Goal: Check status: Check status

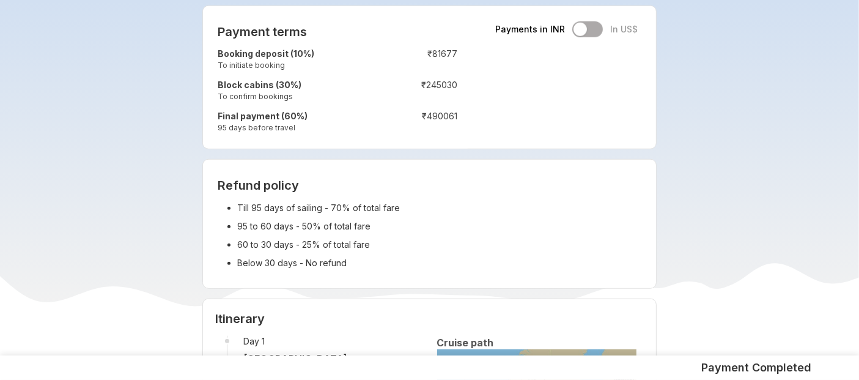
scroll to position [1010, 0]
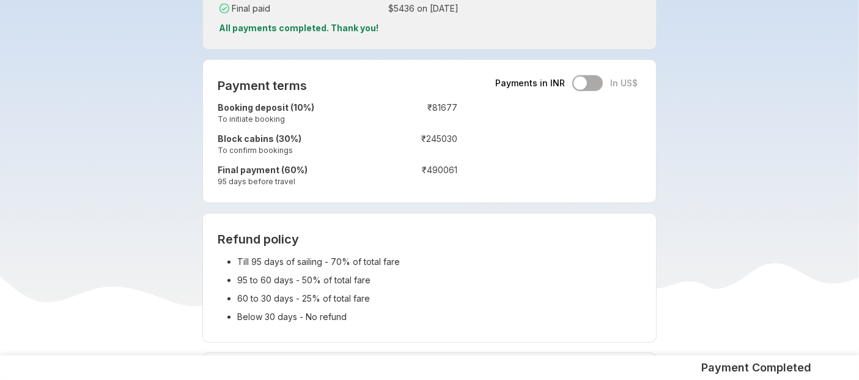
click at [374, 194] on div "Payment terms Payments in INR In US$ Booking deposit (10%) To initiate booking …" at bounding box center [337, 131] width 269 height 142
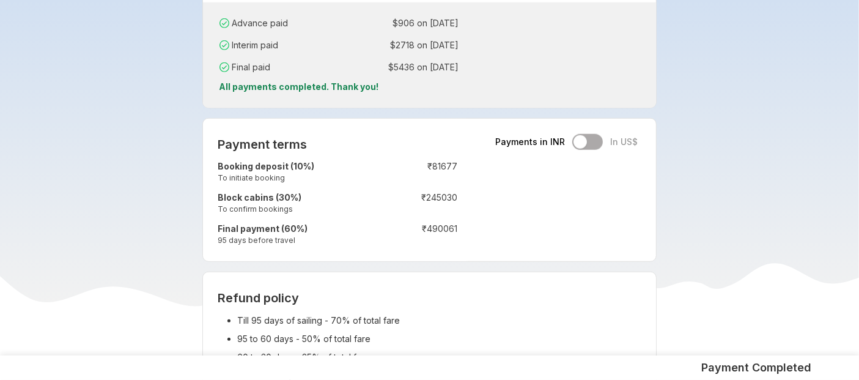
scroll to position [950, 0]
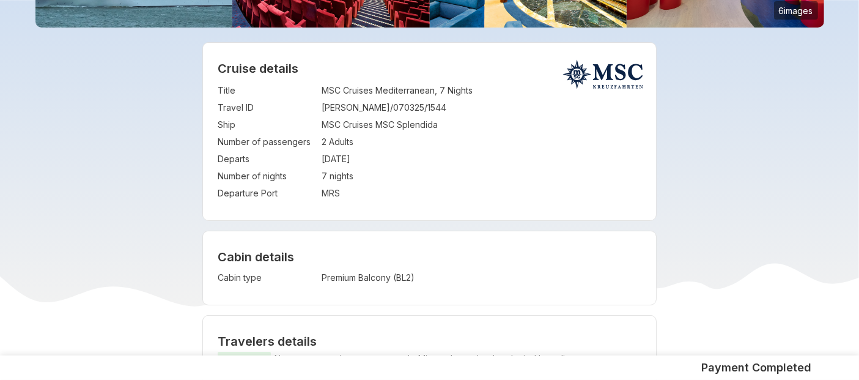
scroll to position [200, 0]
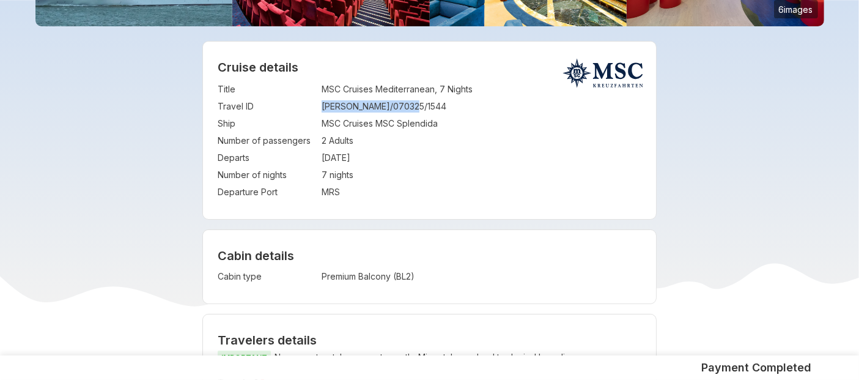
drag, startPoint x: 320, startPoint y: 108, endPoint x: 417, endPoint y: 100, distance: 97.5
click at [417, 100] on tr "Travel ID : PRANJAL/070325/1544" at bounding box center [430, 106] width 424 height 17
copy tr "PRANJAL/070325/1544"
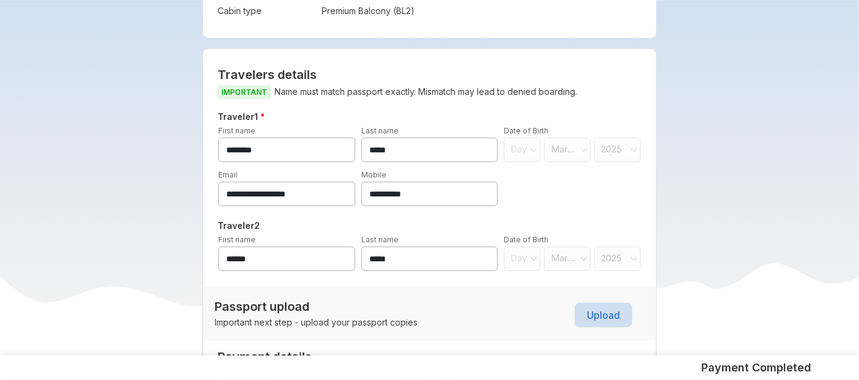
scroll to position [469, 0]
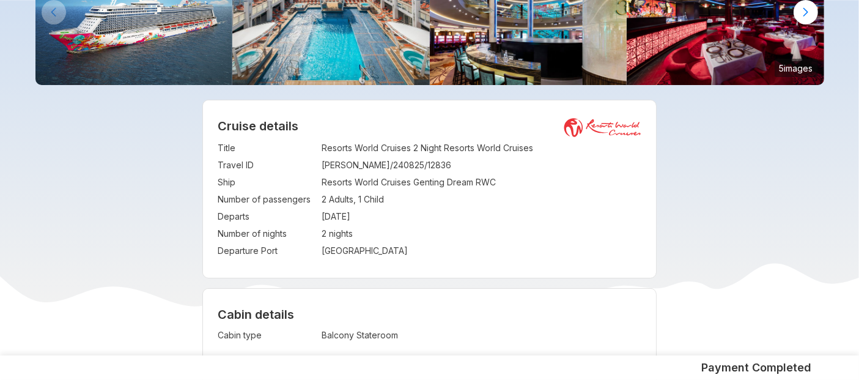
scroll to position [141, 0]
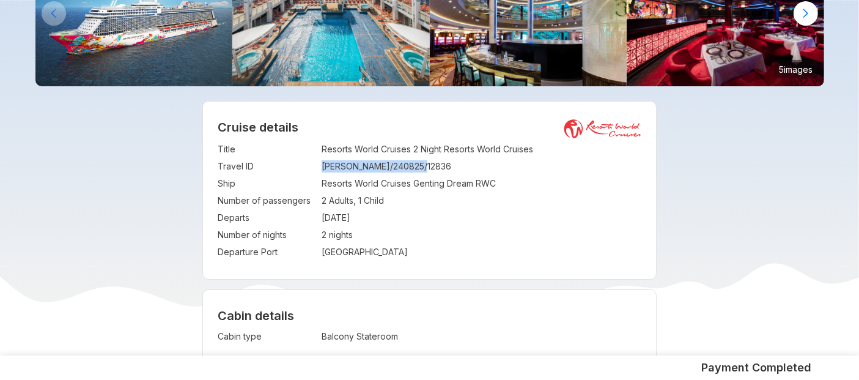
drag, startPoint x: 320, startPoint y: 167, endPoint x: 465, endPoint y: 160, distance: 145.0
click at [465, 160] on tr "Travel ID : MOHAMMED/240825/12836" at bounding box center [430, 166] width 424 height 17
copy tr "MOHAMMED/240825/12836"
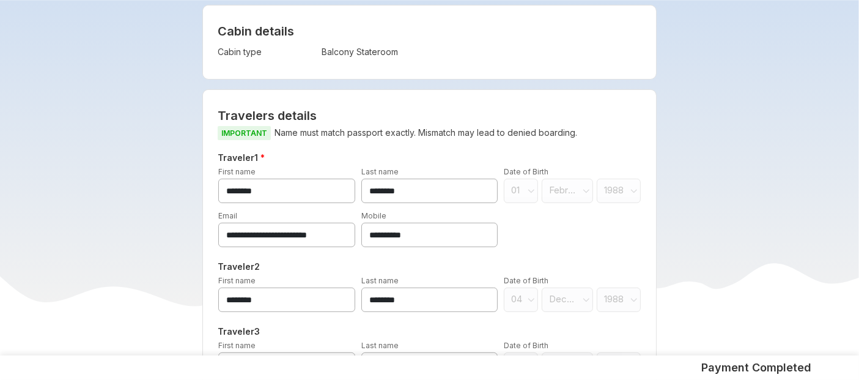
scroll to position [426, 0]
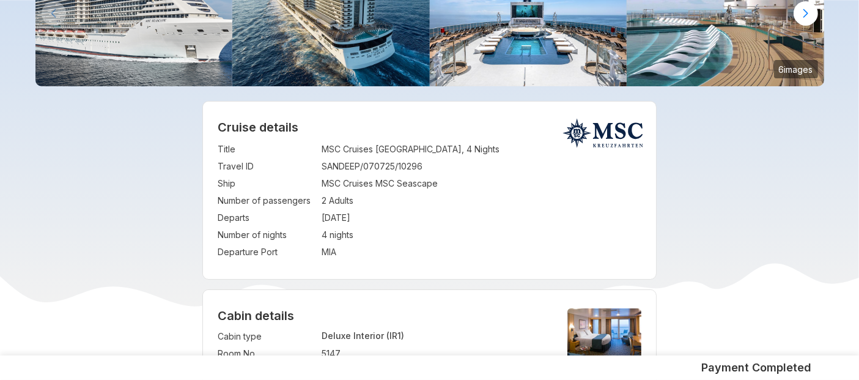
scroll to position [141, 0]
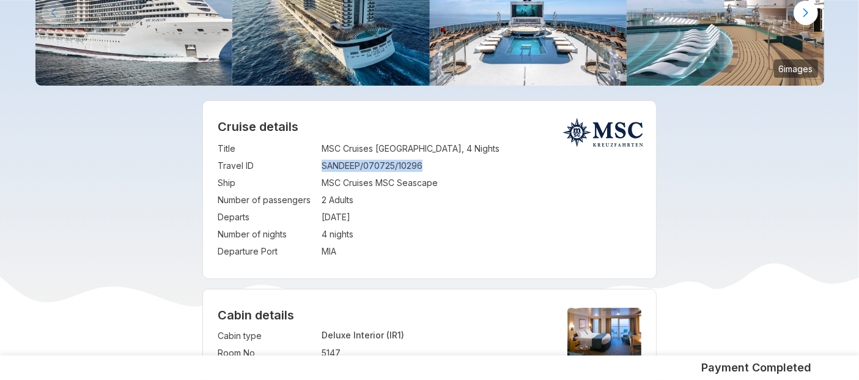
drag, startPoint x: 323, startPoint y: 166, endPoint x: 424, endPoint y: 160, distance: 101.7
click at [424, 160] on td "SANDEEP/070725/10296" at bounding box center [481, 165] width 320 height 17
copy td "SANDEEP/070725/10296"
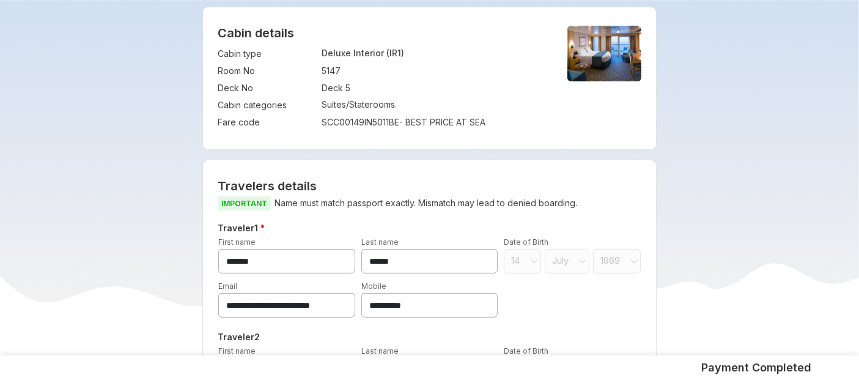
scroll to position [455, 0]
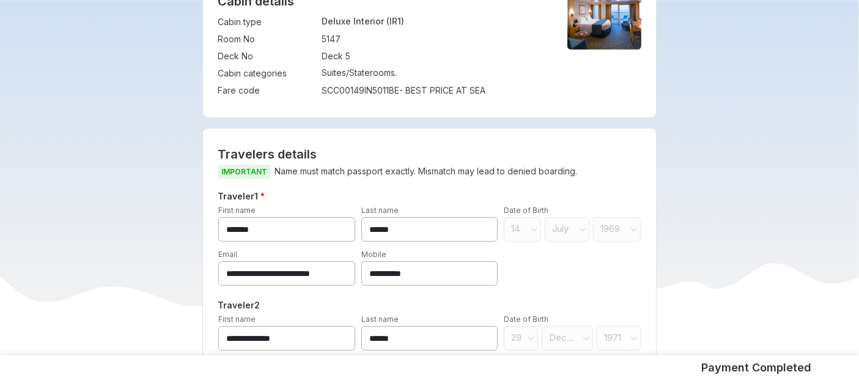
click at [348, 290] on div "**********" at bounding box center [429, 272] width 414 height 167
